Goal: Navigation & Orientation: Find specific page/section

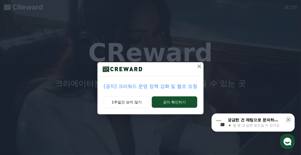
click at [203, 32] on div "[공지] 크리워드 운영 정책 강화 및 협조 요청 1주일간 보지 않기 공지 확인하기" at bounding box center [150, 61] width 301 height 123
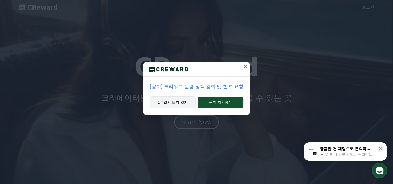
click at [172, 103] on button "1주일간 보지 않기" at bounding box center [172, 102] width 46 height 12
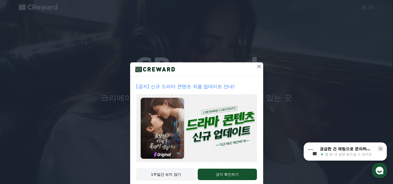
click at [169, 180] on div "1주일간 보지 않기 공지 확인하기" at bounding box center [196, 177] width 133 height 18
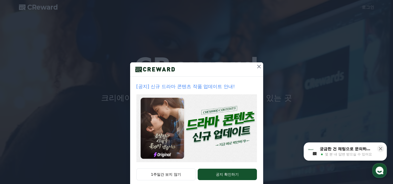
drag, startPoint x: 162, startPoint y: 173, endPoint x: 159, endPoint y: 158, distance: 15.6
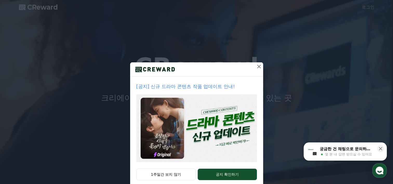
click at [162, 173] on button "1주일간 보지 않기" at bounding box center [165, 174] width 59 height 12
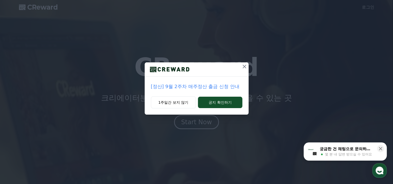
click at [378, 53] on div "[정산] 9월 2주차 매주정산 출금 신청 안내 1주일간 보지 않기 공지 확인하기" at bounding box center [196, 61] width 393 height 123
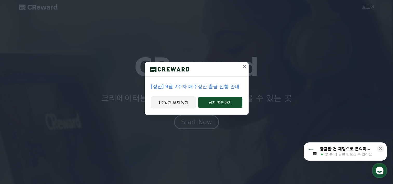
click at [186, 105] on button "1주일간 보지 않기" at bounding box center [173, 102] width 45 height 12
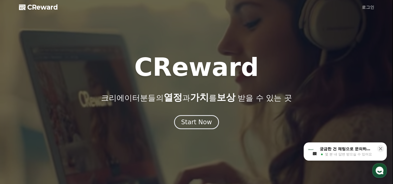
click at [317, 71] on div "CReward 크리에이터분들의 열정 과 가치 를 보상 받을 수 있는 곳" at bounding box center [196, 79] width 393 height 48
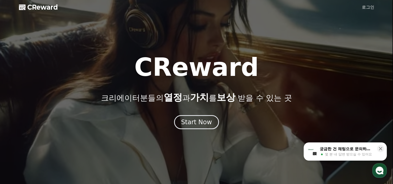
click at [91, 35] on div at bounding box center [196, 92] width 393 height 184
